Goal: Transaction & Acquisition: Purchase product/service

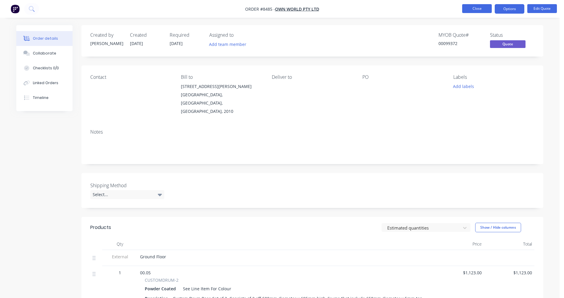
click at [477, 7] on button "Close" at bounding box center [477, 8] width 30 height 9
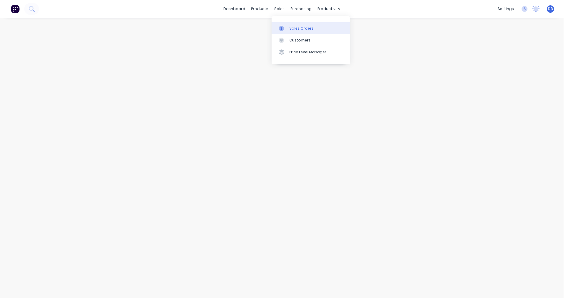
click at [298, 30] on div "Sales Orders" at bounding box center [301, 28] width 24 height 5
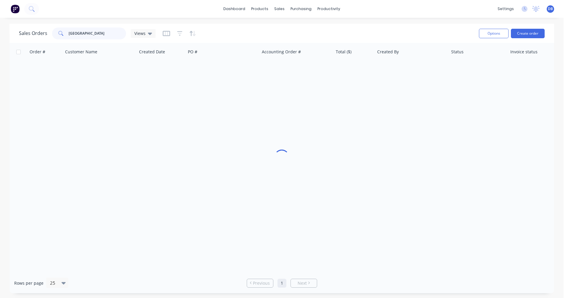
drag, startPoint x: 85, startPoint y: 34, endPoint x: 43, endPoint y: 35, distance: 41.1
click at [44, 35] on div "Sales Orders [GEOGRAPHIC_DATA] Views" at bounding box center [87, 34] width 137 height 12
click at [525, 34] on button "Create order" at bounding box center [528, 33] width 34 height 9
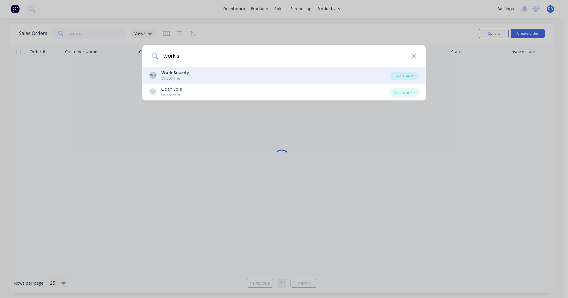
type input "work s"
click at [398, 79] on div "Create order" at bounding box center [404, 76] width 29 height 8
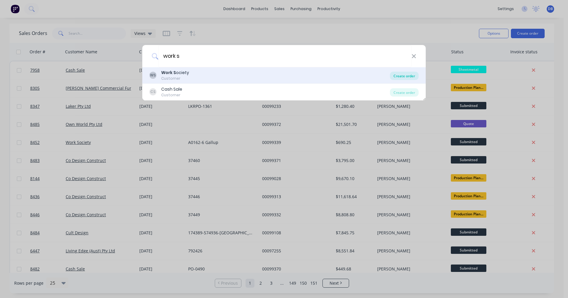
click at [406, 75] on div "Create order" at bounding box center [404, 76] width 29 height 8
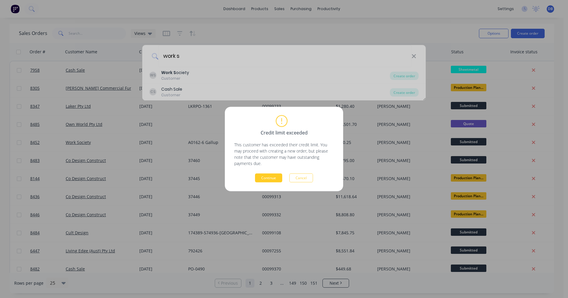
click at [265, 179] on button "Continue" at bounding box center [268, 177] width 27 height 9
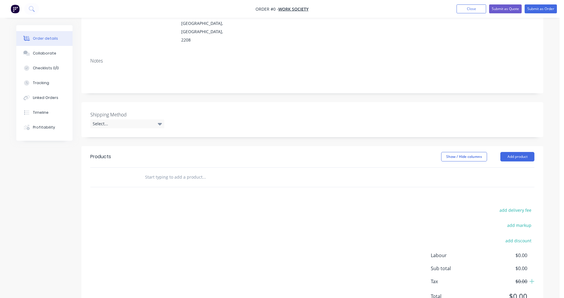
scroll to position [89, 0]
click at [156, 171] on input "text" at bounding box center [204, 177] width 118 height 12
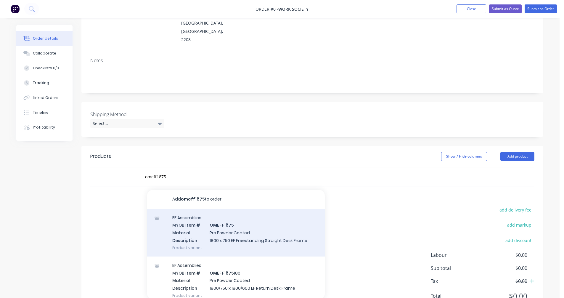
click at [228, 212] on div "EF Assemblies MYOB Item # OMEFF1875 Material Pre Powder Coated Description 1800…" at bounding box center [236, 233] width 178 height 48
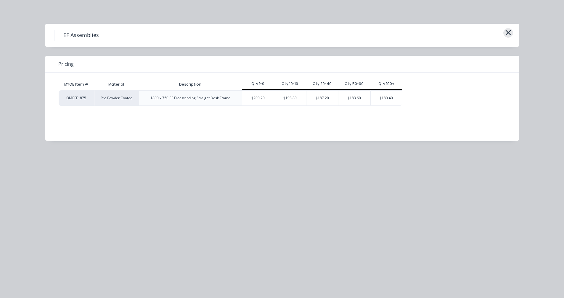
click at [506, 33] on icon "button" at bounding box center [508, 32] width 6 height 8
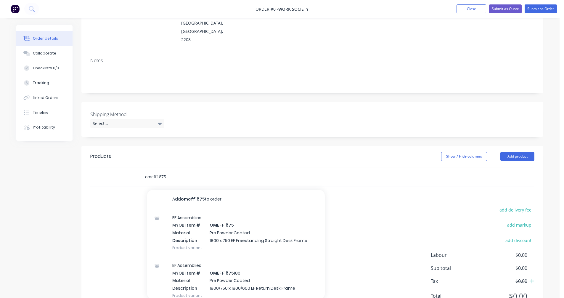
click at [167, 171] on input "omeff1875" at bounding box center [204, 177] width 118 height 12
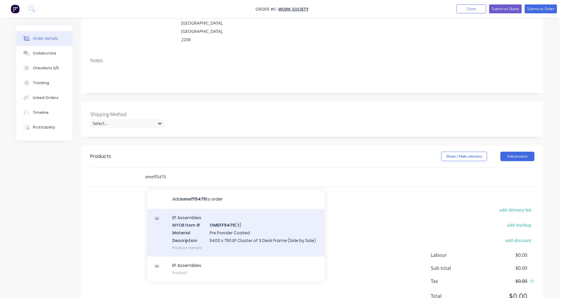
type input "omeff5475"
click at [242, 213] on div "EF Assemblies MYOB Item # OMEFF5475 (3) Material Pre Powder Coated Description …" at bounding box center [236, 233] width 178 height 48
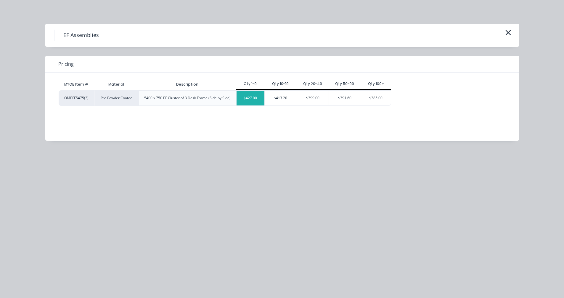
click at [251, 101] on div "$427.00" at bounding box center [250, 98] width 28 height 15
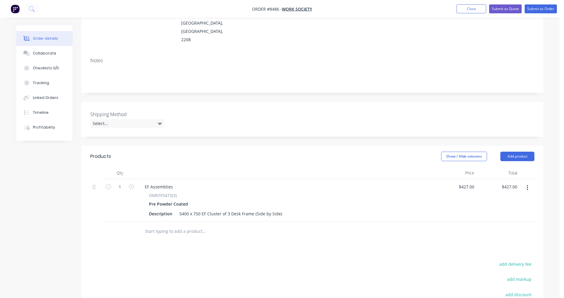
click at [130, 183] on button "button" at bounding box center [132, 186] width 8 height 6
type input "2"
type input "$854.00"
drag, startPoint x: 157, startPoint y: 160, endPoint x: 166, endPoint y: 162, distance: 9.6
click at [157, 182] on div "EF Assemblies" at bounding box center [159, 186] width 38 height 9
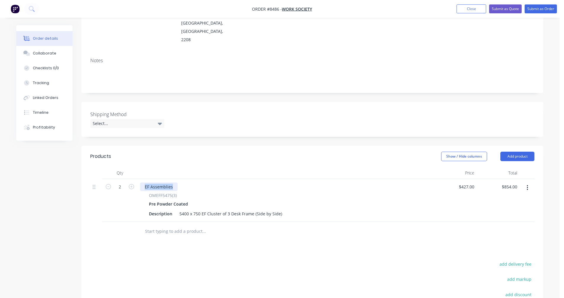
drag, startPoint x: 173, startPoint y: 162, endPoint x: 135, endPoint y: 163, distance: 37.6
click at [135, 179] on div "2 EF Assemblies OMEFF5475(3) Pre Powder Coated Description 5400 x 750 EF Cluste…" at bounding box center [312, 200] width 444 height 43
click at [471, 182] on input "427" at bounding box center [467, 186] width 18 height 9
type input "$478.00"
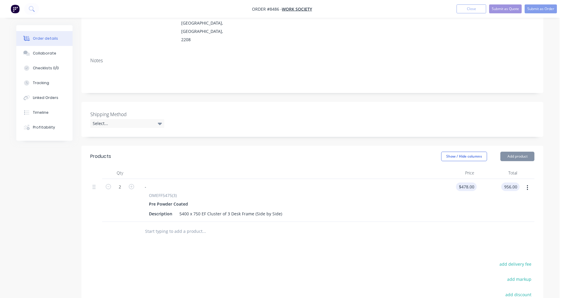
type input "$956.00"
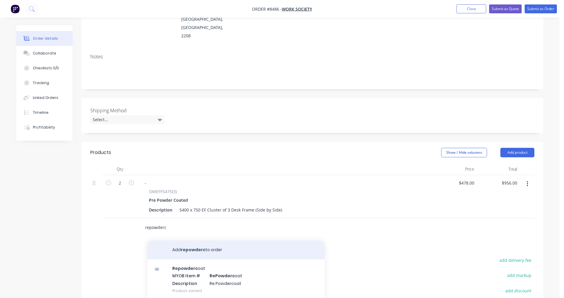
scroll to position [118, 0]
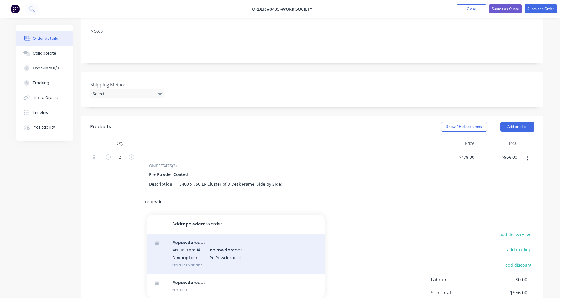
type input "repowderc"
click at [206, 233] on div "Repowderc oat MYOB Item # RePowderc oat Description Re Powdercoat Product varia…" at bounding box center [236, 253] width 178 height 40
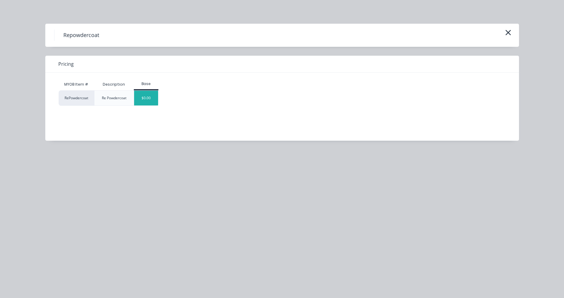
drag, startPoint x: 145, startPoint y: 96, endPoint x: 165, endPoint y: 121, distance: 32.3
click at [145, 97] on div "$0.00" at bounding box center [146, 98] width 24 height 15
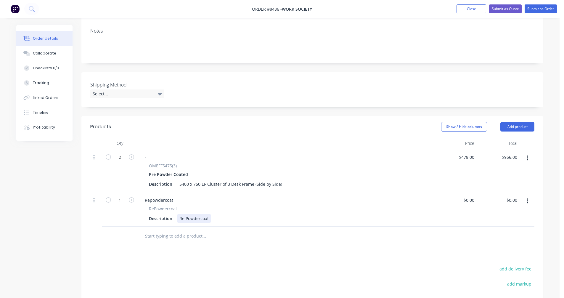
click at [208, 214] on div "Re Powdercoat" at bounding box center [194, 218] width 34 height 9
type input "$156.60"
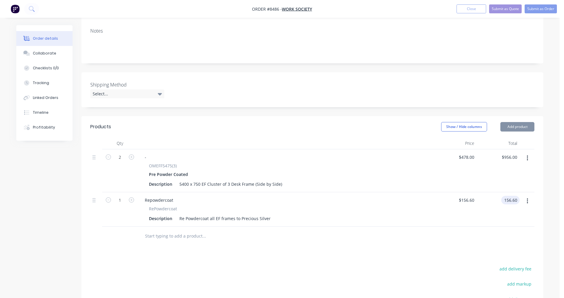
type input "$156.60"
click at [130, 197] on icon "button" at bounding box center [131, 199] width 5 height 5
type input "2"
type input "$313.20"
click at [151, 230] on input "text" at bounding box center [204, 236] width 118 height 12
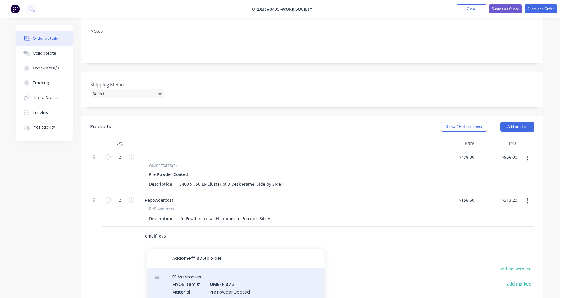
type input "omeff1875"
click at [232, 272] on div "EF Assemblies MYOB Item # OMEFF1875 Material Pre Powder Coated Description 1800…" at bounding box center [236, 292] width 178 height 48
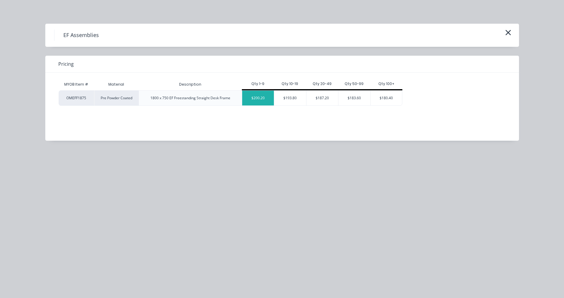
click at [260, 94] on div "$200.20" at bounding box center [258, 98] width 32 height 15
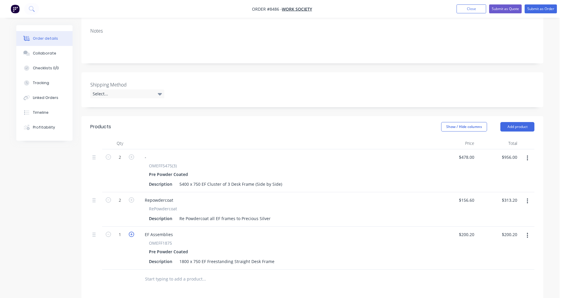
click at [133, 231] on icon "button" at bounding box center [131, 233] width 5 height 5
type input "2"
type input "$400.40"
click at [133, 231] on icon "button" at bounding box center [131, 233] width 5 height 5
type input "3"
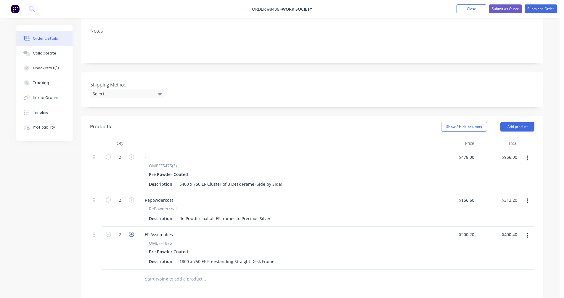
type input "$600.60"
click at [133, 231] on icon "button" at bounding box center [131, 233] width 5 height 5
type input "4"
type input "$800.80"
click at [133, 231] on icon "button" at bounding box center [131, 233] width 5 height 5
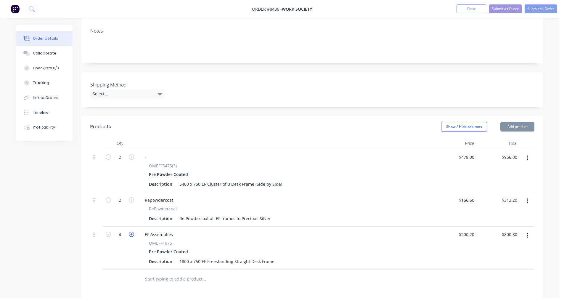
type input "5"
type input "$1,001.00"
click at [133, 231] on icon "button" at bounding box center [131, 233] width 5 height 5
type input "6"
type input "$1,201.20"
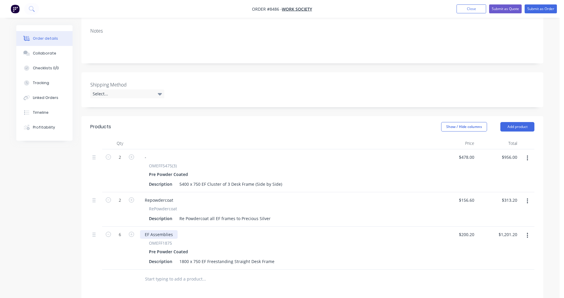
click at [144, 230] on div "EF Assemblies" at bounding box center [159, 234] width 38 height 9
drag, startPoint x: 173, startPoint y: 175, endPoint x: 135, endPoint y: 176, distance: 37.6
click at [135, 192] on div "2 Repowdercoat RePowdercoat Description Re Powdercoat all EF frames to Precious…" at bounding box center [312, 209] width 444 height 34
click at [463, 230] on input "200.2" at bounding box center [470, 234] width 14 height 9
type input "$224.20"
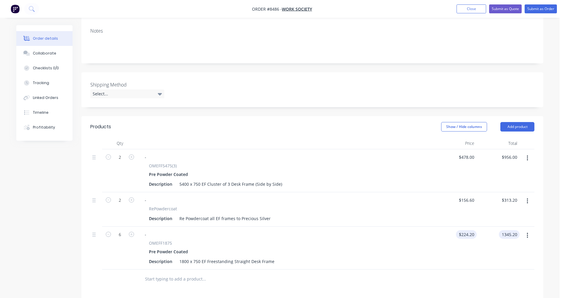
type input "$1,345.20"
click at [526, 196] on button "button" at bounding box center [527, 201] width 14 height 11
click at [219, 214] on div "Re Powdercoat all EF frames to Precious Silver" at bounding box center [225, 218] width 96 height 9
type input "$156.60"
type input "$313.20"
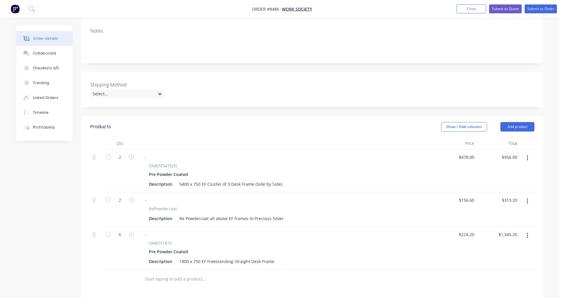
click at [528, 196] on button "button" at bounding box center [527, 201] width 14 height 11
click at [505, 224] on div "Duplicate" at bounding box center [506, 228] width 46 height 9
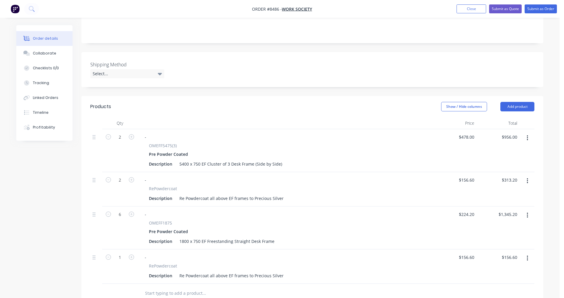
scroll to position [178, 0]
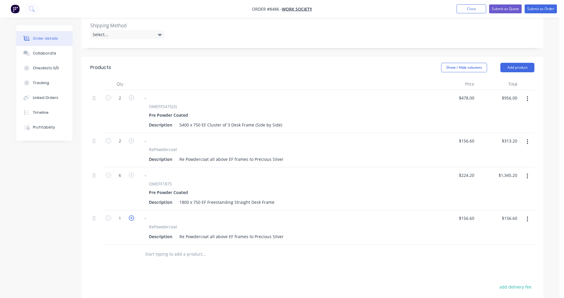
click at [132, 215] on icon "button" at bounding box center [131, 217] width 5 height 5
type input "2"
type input "$313.20"
click at [132, 215] on icon "button" at bounding box center [131, 217] width 5 height 5
type input "3"
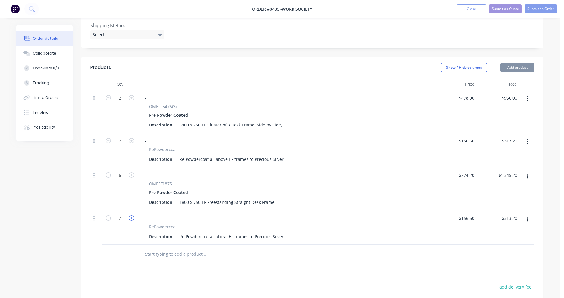
type input "$469.80"
click at [132, 215] on icon "button" at bounding box center [131, 217] width 5 height 5
type input "4"
type input "$626.40"
click at [132, 215] on icon "button" at bounding box center [131, 217] width 5 height 5
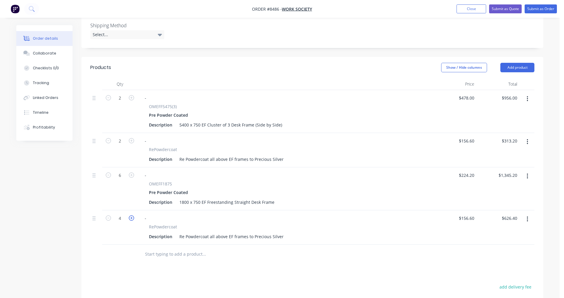
type input "5"
type input "$783.00"
click at [132, 215] on icon "button" at bounding box center [131, 217] width 5 height 5
type input "6"
type input "$939.60"
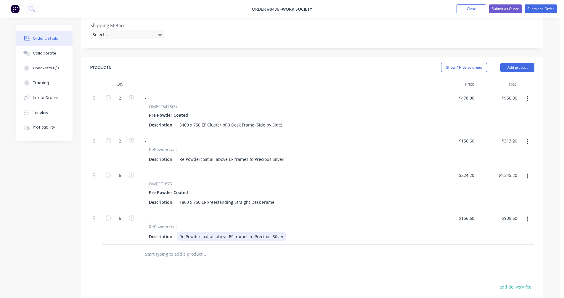
click at [226, 232] on div "Re Powdercoat all above EF frames to Precious Silver" at bounding box center [231, 236] width 109 height 9
type input "$69.40"
type input "$416.40"
click at [166, 248] on input "text" at bounding box center [204, 254] width 118 height 12
click at [506, 63] on button "Add product" at bounding box center [517, 67] width 34 height 9
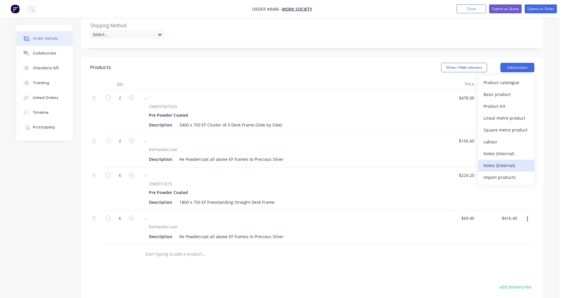
click at [499, 161] on div "Notes (External)" at bounding box center [506, 165] width 46 height 9
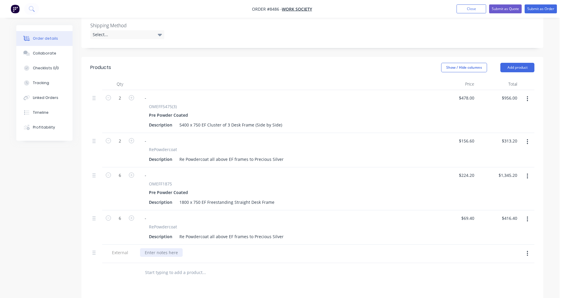
click at [162, 248] on div at bounding box center [161, 252] width 43 height 9
click at [524, 63] on button "Add product" at bounding box center [517, 67] width 34 height 9
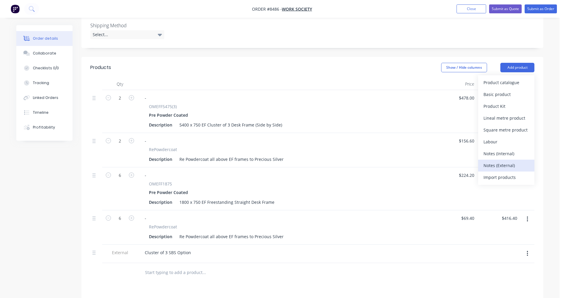
drag, startPoint x: 502, startPoint y: 142, endPoint x: 430, endPoint y: 163, distance: 74.5
click at [501, 161] on div "Notes (External)" at bounding box center [506, 165] width 46 height 9
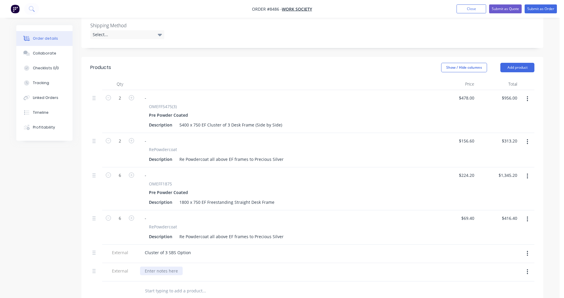
click at [153, 266] on div at bounding box center [161, 270] width 43 height 9
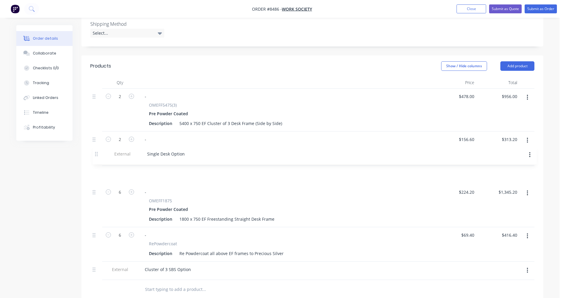
drag, startPoint x: 96, startPoint y: 246, endPoint x: 90, endPoint y: 163, distance: 83.6
click at [97, 152] on div "2 - OMEFF5475(3) Pre Powder Coated Description 5400 x 750 EF Cluster of 3 Desk …" at bounding box center [312, 183] width 444 height 191
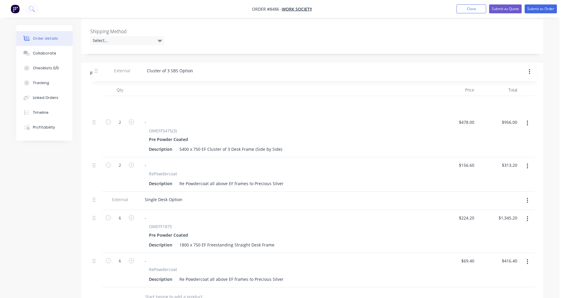
drag, startPoint x: 93, startPoint y: 243, endPoint x: 96, endPoint y: 67, distance: 176.4
click at [97, 84] on div "Qty Price Total 2 - OMEFF5475(3) Pre Powder Coated Description 5400 x 750 EF Cl…" at bounding box center [312, 185] width 444 height 203
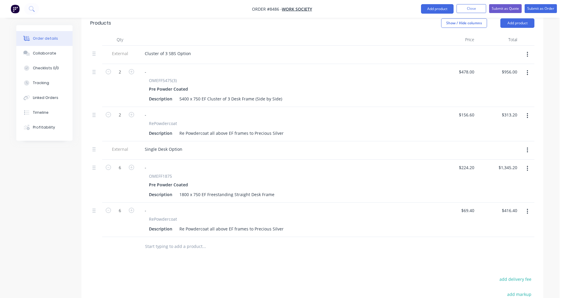
scroll to position [293, 0]
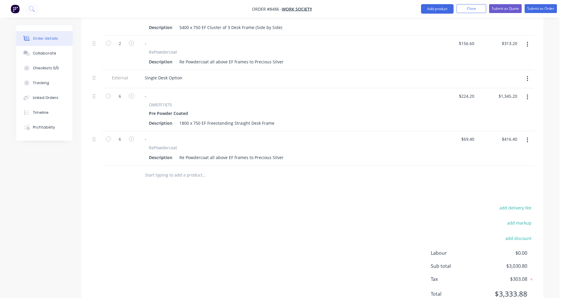
click at [158, 169] on input "text" at bounding box center [204, 175] width 118 height 12
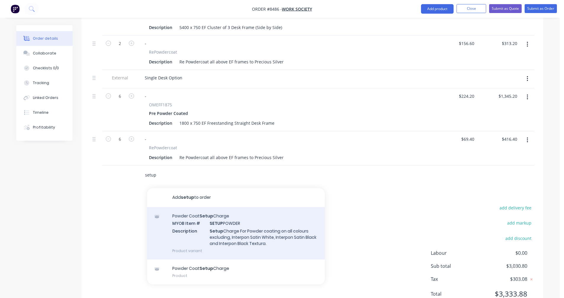
type input "setup"
click at [242, 214] on div "Powder Coat Setup Charge MYOB Item # SETUP POWDER Description Setup Charge For …" at bounding box center [236, 233] width 178 height 52
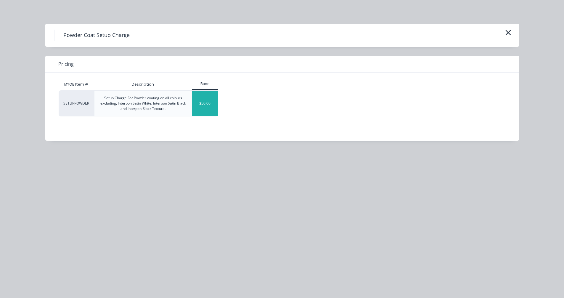
click at [206, 105] on div "$50.00" at bounding box center [205, 103] width 26 height 25
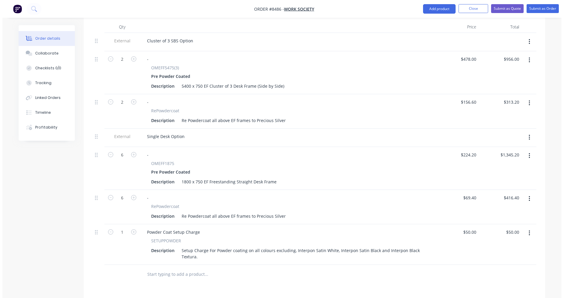
scroll to position [234, 0]
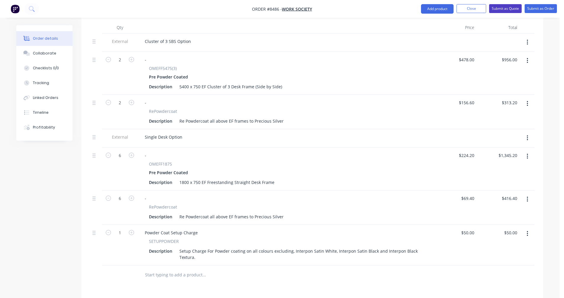
click at [502, 7] on button "Submit as Quote" at bounding box center [505, 8] width 33 height 9
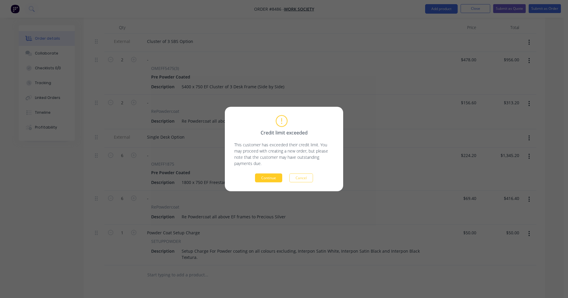
click at [267, 179] on button "Continue" at bounding box center [268, 177] width 27 height 9
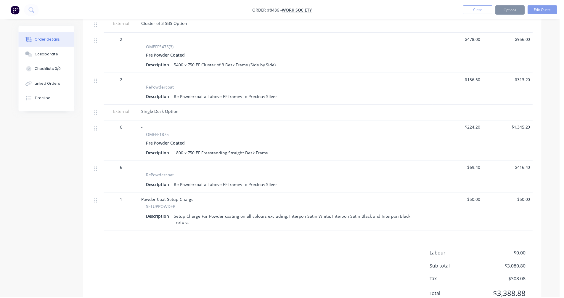
scroll to position [233, 0]
click at [503, 10] on button "Options" at bounding box center [509, 8] width 30 height 9
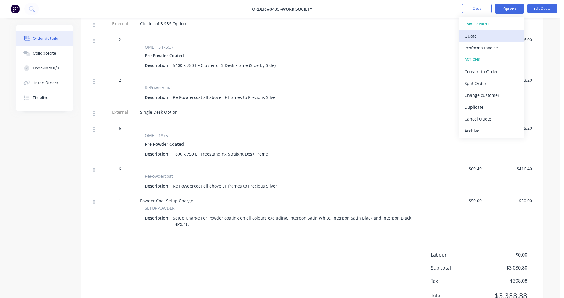
click at [469, 35] on div "Quote" at bounding box center [491, 36] width 54 height 9
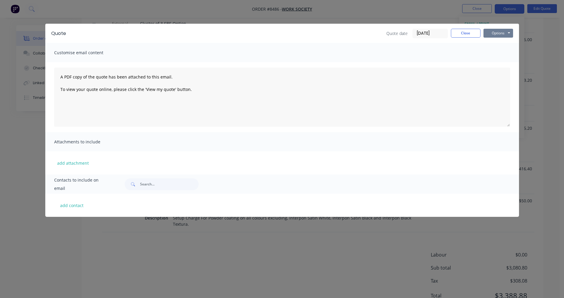
click at [500, 31] on button "Options" at bounding box center [498, 33] width 30 height 9
click at [502, 43] on button "Preview" at bounding box center [502, 44] width 38 height 10
click at [474, 32] on button "Close" at bounding box center [466, 33] width 30 height 9
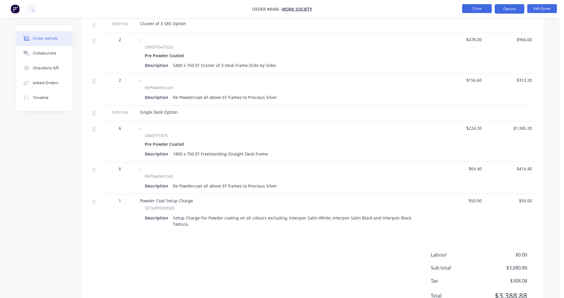
click at [482, 12] on button "Close" at bounding box center [477, 8] width 30 height 9
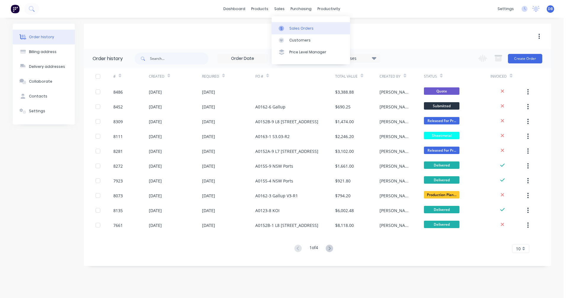
click at [290, 26] on div "Sales Orders" at bounding box center [301, 28] width 24 height 5
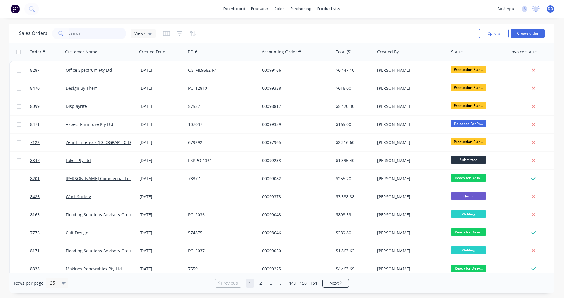
click at [77, 33] on input "text" at bounding box center [98, 34] width 58 height 12
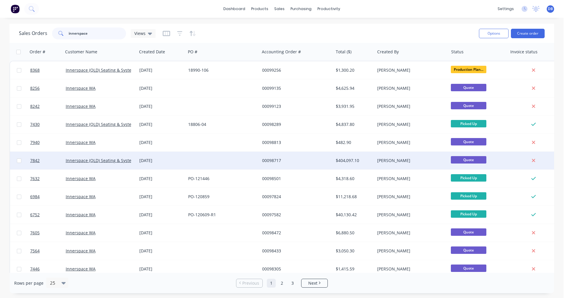
type input "innerspace"
click at [272, 156] on div "00098717" at bounding box center [297, 160] width 74 height 18
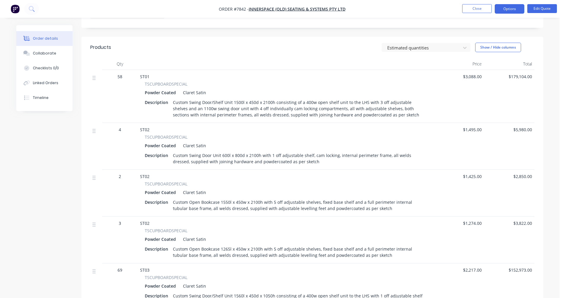
scroll to position [209, 0]
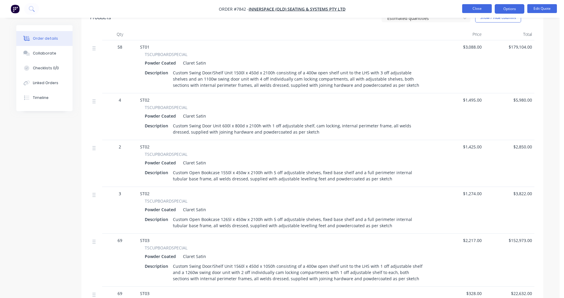
click at [480, 7] on button "Close" at bounding box center [477, 8] width 30 height 9
